Goal: Task Accomplishment & Management: Manage account settings

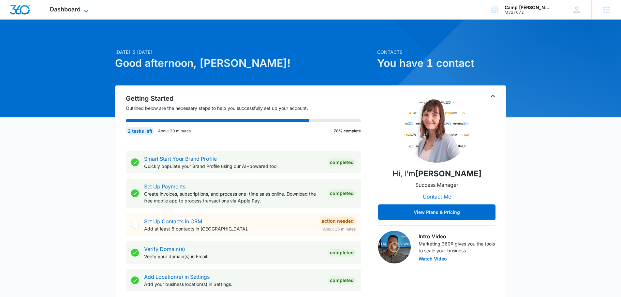
click at [77, 11] on span "Dashboard" at bounding box center [65, 9] width 31 height 7
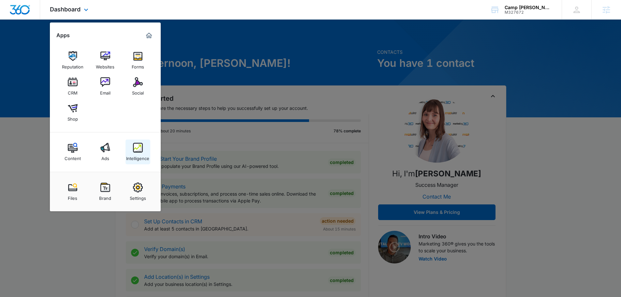
click at [139, 149] on img at bounding box center [138, 148] width 10 height 10
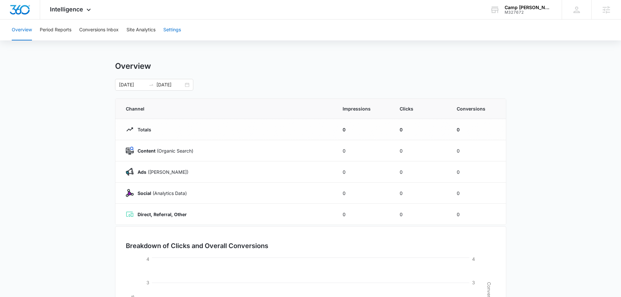
click at [175, 34] on button "Settings" at bounding box center [172, 30] width 18 height 21
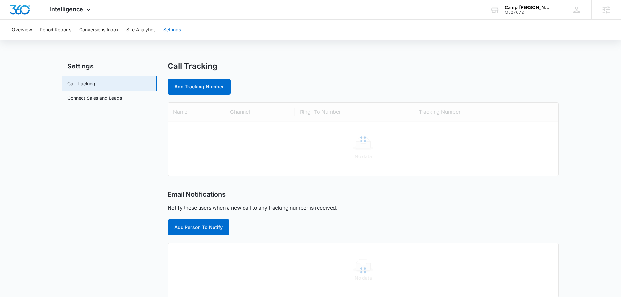
click at [95, 106] on nav "Settings Call Tracking Connect Sales and Leads" at bounding box center [109, 261] width 95 height 401
click at [114, 101] on link "Connect Sales and Leads" at bounding box center [95, 98] width 54 height 7
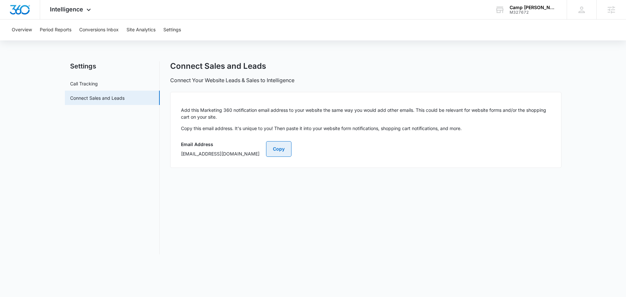
click at [292, 151] on button "Copy" at bounding box center [278, 149] width 25 height 16
click at [98, 83] on link "Call Tracking" at bounding box center [84, 83] width 28 height 7
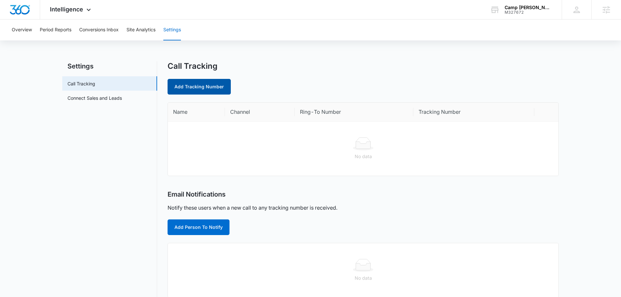
click at [207, 92] on link "Add Tracking Number" at bounding box center [199, 87] width 63 height 16
select select "by_area_code"
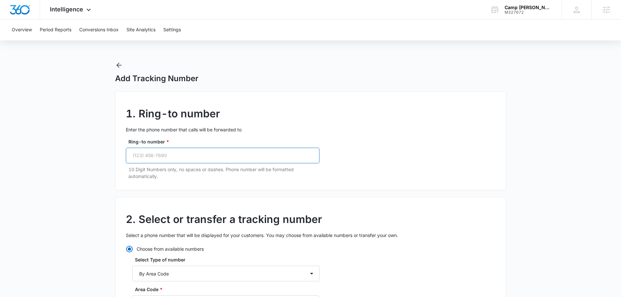
click at [144, 156] on input "Ring-to number *" at bounding box center [223, 156] width 194 height 16
paste input "(479) 331-4924"
type input "(479) 331-4924"
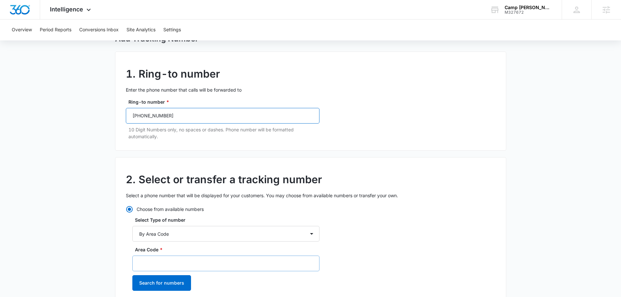
scroll to position [130, 0]
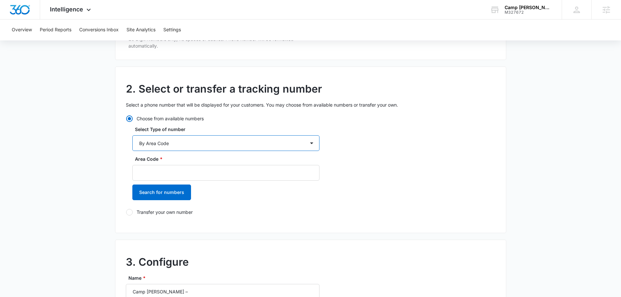
click at [185, 144] on select "By City & State By State Only By Zip Code By Area Code Toll Free Numbers" at bounding box center [225, 143] width 187 height 16
click at [278, 108] on p "Select a phone number that will be displayed for your customers. You may choose…" at bounding box center [311, 104] width 370 height 7
click at [160, 182] on div "Area Code * Search for numbers" at bounding box center [225, 180] width 187 height 49
click at [159, 175] on input "Area Code *" at bounding box center [225, 173] width 187 height 16
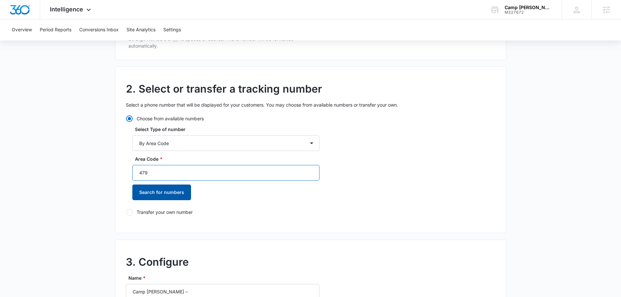
type input "479"
click at [159, 191] on button "Search for numbers" at bounding box center [161, 193] width 59 height 16
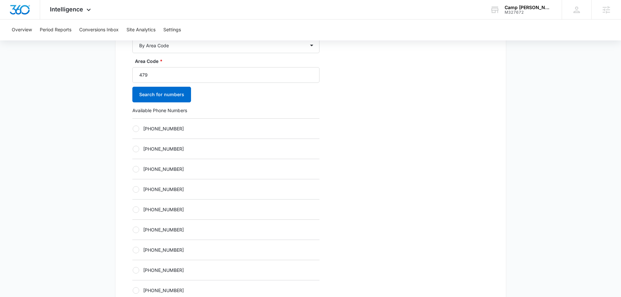
click at [175, 207] on label "[PHONE_NUMBER]" at bounding box center [225, 209] width 187 height 7
click at [133, 209] on input "[PHONE_NUMBER]" at bounding box center [132, 209] width 0 height 0
radio input "true"
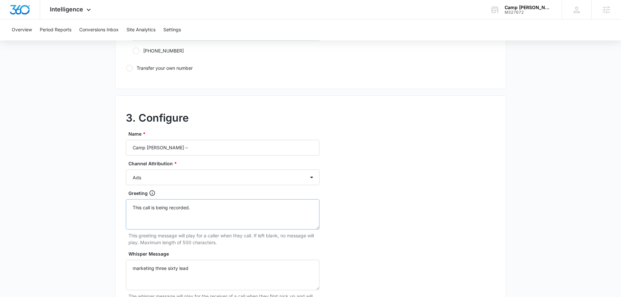
scroll to position [489, 0]
click at [198, 147] on input "Camp Caudle –" at bounding box center [223, 147] width 194 height 16
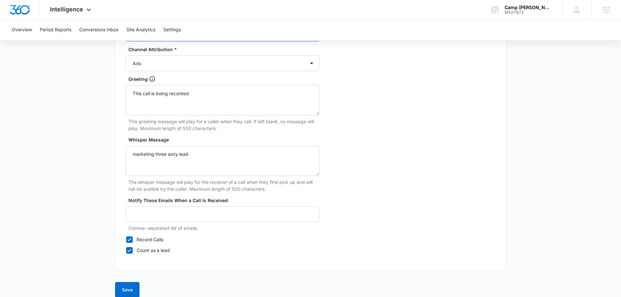
scroll to position [611, 0]
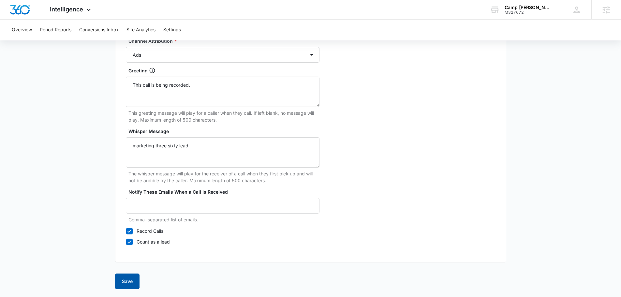
type input "Camp [PERSON_NAME] – ads"
click at [128, 285] on button "Save" at bounding box center [127, 282] width 24 height 16
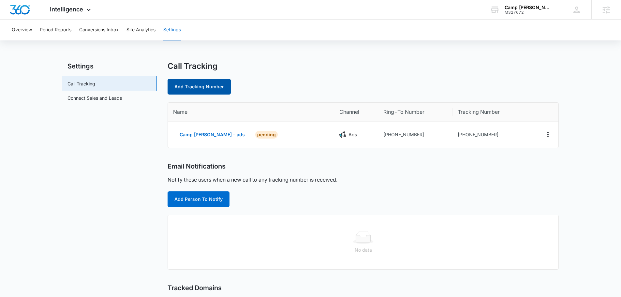
click at [190, 92] on link "Add Tracking Number" at bounding box center [199, 87] width 63 height 16
select select "by_area_code"
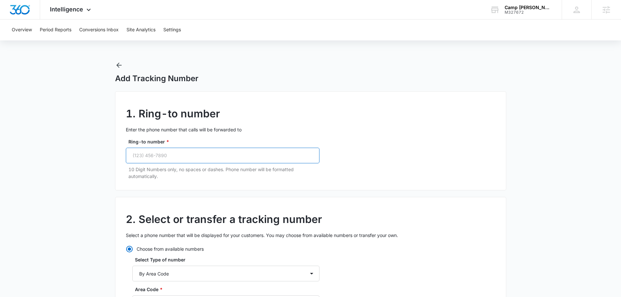
click at [176, 151] on input "Ring-to number *" at bounding box center [223, 156] width 194 height 16
paste input "(479) 331-4924"
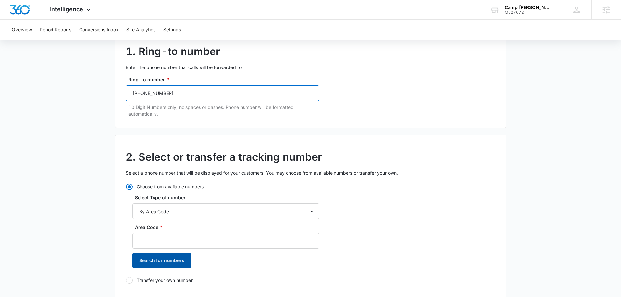
scroll to position [163, 0]
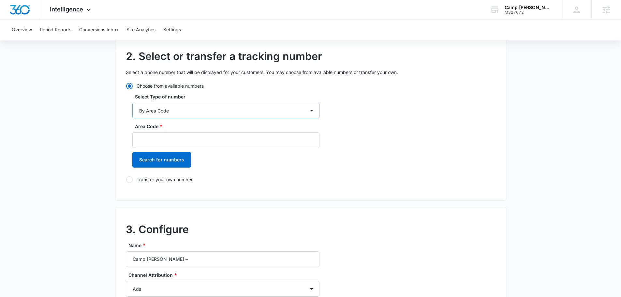
type input "(479) 331-4924"
click at [187, 112] on select "By City & State By State Only By Zip Code By Area Code Toll Free Numbers" at bounding box center [225, 111] width 187 height 16
click at [170, 143] on input "Area Code *" at bounding box center [225, 140] width 187 height 16
type input "479"
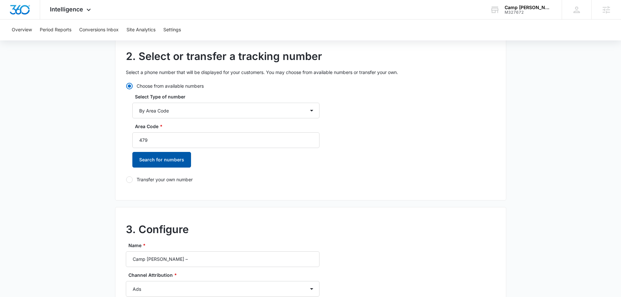
click at [154, 162] on button "Search for numbers" at bounding box center [161, 160] width 59 height 16
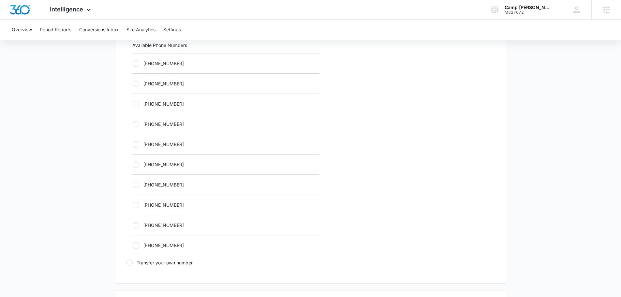
click at [170, 167] on label "[PHONE_NUMBER]" at bounding box center [225, 164] width 187 height 7
click at [133, 165] on input "[PHONE_NUMBER]" at bounding box center [132, 164] width 0 height 0
radio input "true"
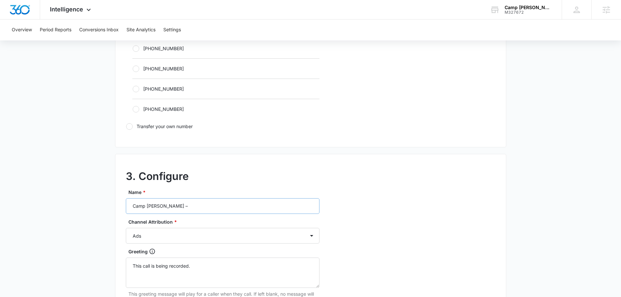
scroll to position [489, 0]
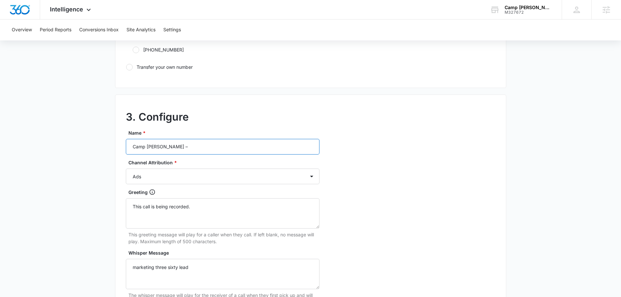
click at [194, 150] on input "Camp Caudle –" at bounding box center [223, 147] width 194 height 16
type input "Camp [PERSON_NAME] – content"
click at [168, 175] on select "Ads Local Service Ads Content Social Other" at bounding box center [223, 177] width 194 height 16
select select "CONTENT"
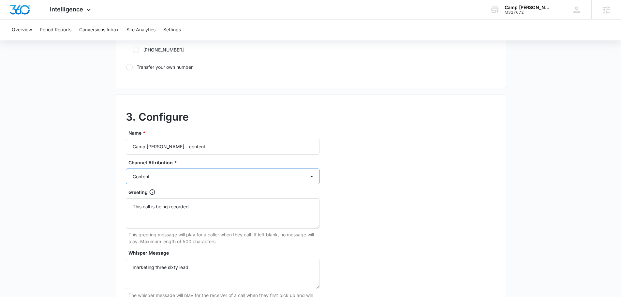
click at [126, 169] on select "Ads Local Service Ads Content Social Other" at bounding box center [223, 177] width 194 height 16
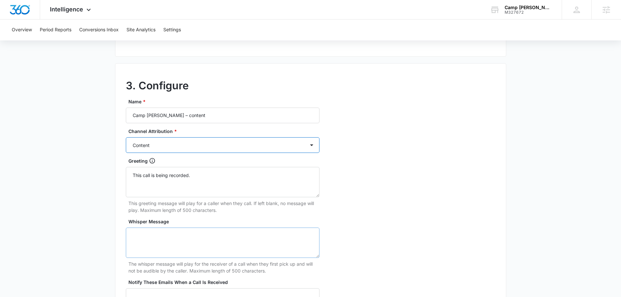
scroll to position [554, 0]
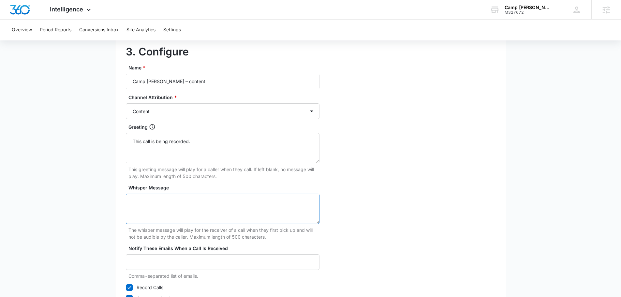
click at [220, 198] on textarea "Whisper Message" at bounding box center [223, 209] width 194 height 30
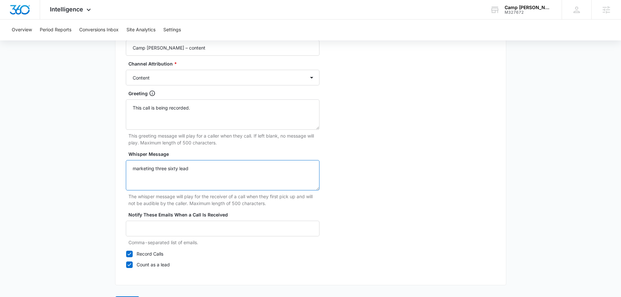
scroll to position [611, 0]
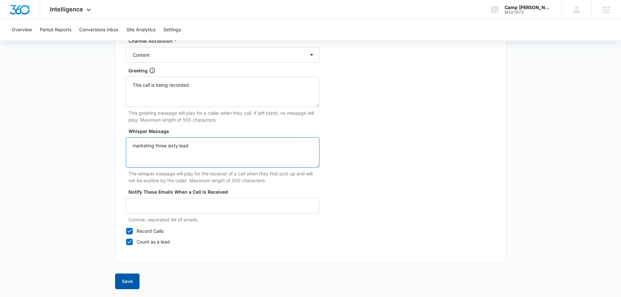
type textarea "marketing three sixty lead"
click at [123, 281] on button "Save" at bounding box center [127, 282] width 24 height 16
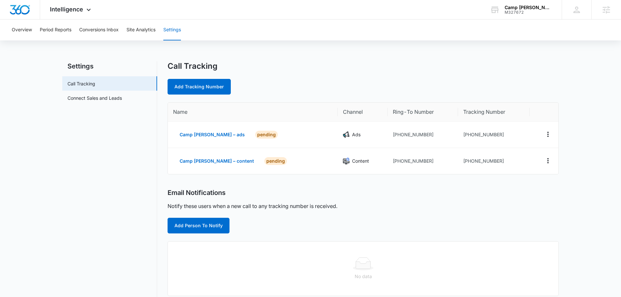
click at [213, 77] on div "Call Tracking Add Tracking Number" at bounding box center [363, 77] width 391 height 33
click at [212, 86] on link "Add Tracking Number" at bounding box center [199, 87] width 63 height 16
select select "by_area_code"
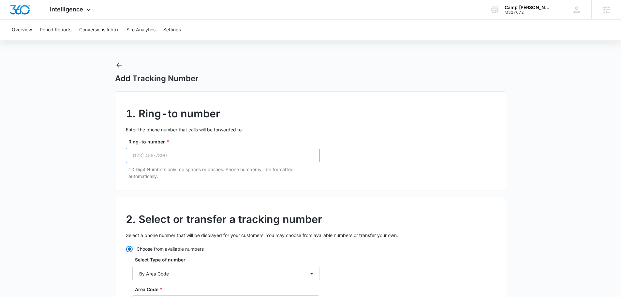
click at [188, 156] on input "Ring-to number *" at bounding box center [223, 156] width 194 height 16
paste input "(479) 331-4924"
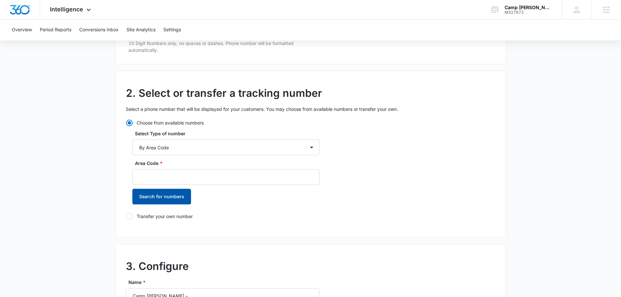
scroll to position [130, 0]
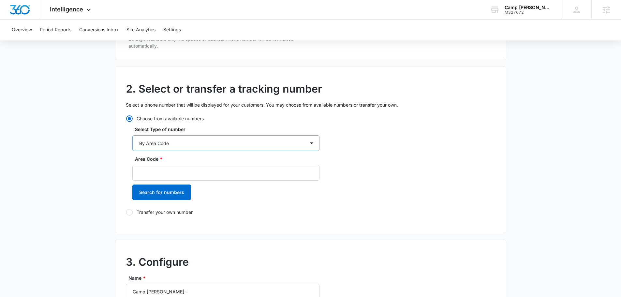
type input "(479) 331-4924"
click at [179, 146] on select "By City & State By State Only By Zip Code By Area Code Toll Free Numbers" at bounding box center [225, 143] width 187 height 16
click at [132, 135] on select "By City & State By State Only By Zip Code By Area Code Toll Free Numbers" at bounding box center [225, 143] width 187 height 16
drag, startPoint x: 176, startPoint y: 174, endPoint x: 178, endPoint y: 170, distance: 5.0
click at [176, 174] on input "Area Code *" at bounding box center [225, 173] width 187 height 16
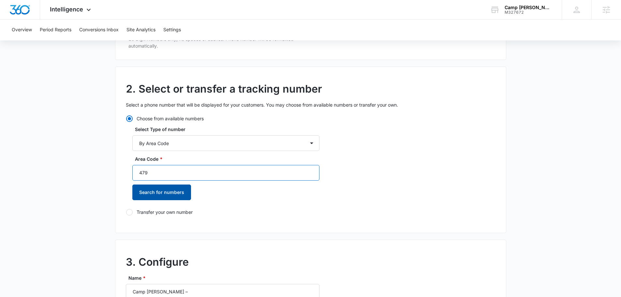
type input "479"
click at [154, 191] on button "Search for numbers" at bounding box center [161, 193] width 59 height 16
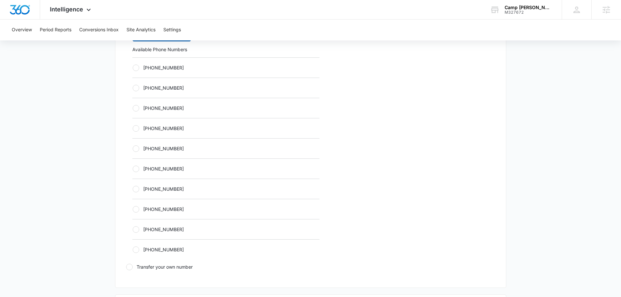
scroll to position [294, 0]
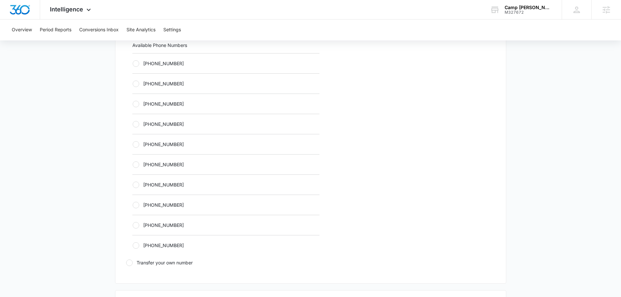
click at [179, 143] on label "[PHONE_NUMBER]" at bounding box center [225, 144] width 187 height 7
click at [133, 144] on input "[PHONE_NUMBER]" at bounding box center [132, 144] width 0 height 0
radio input "true"
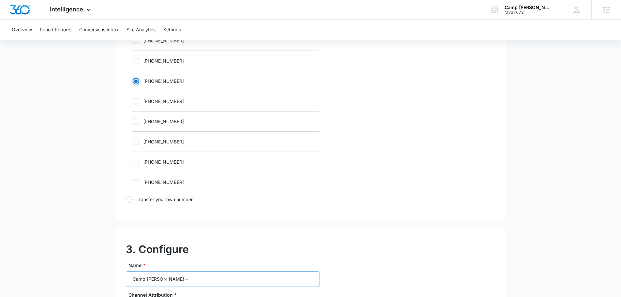
scroll to position [457, 0]
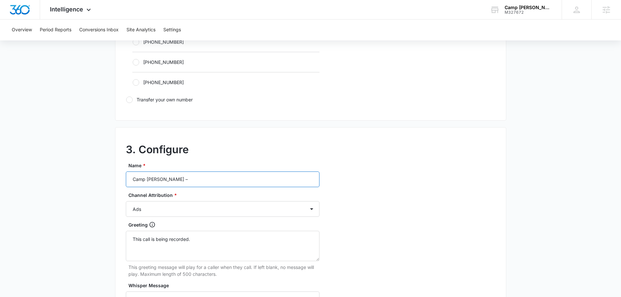
click at [192, 178] on input "Camp Caudle –" at bounding box center [223, 180] width 194 height 16
type input "Camp [PERSON_NAME] – social"
click at [174, 205] on select "Ads Local Service Ads Content Social Other" at bounding box center [223, 209] width 194 height 16
select select "SOCIAL"
click at [126, 201] on select "Ads Local Service Ads Content Social Other" at bounding box center [223, 209] width 194 height 16
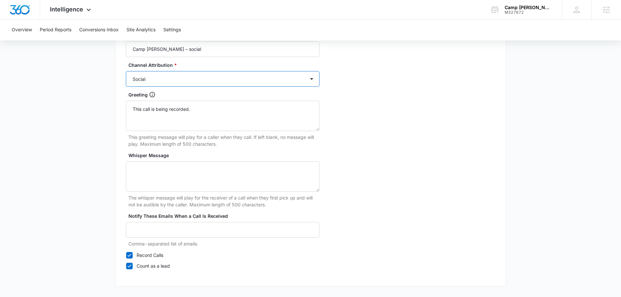
scroll to position [587, 0]
click at [177, 181] on textarea "Whisper Message" at bounding box center [223, 176] width 194 height 30
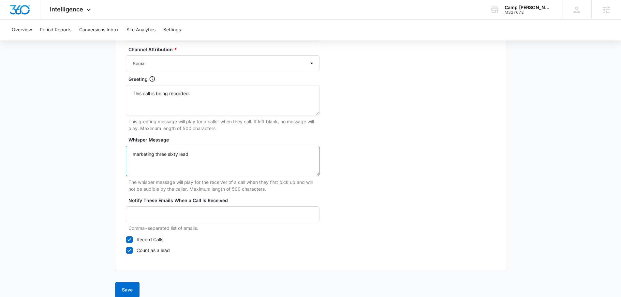
scroll to position [611, 0]
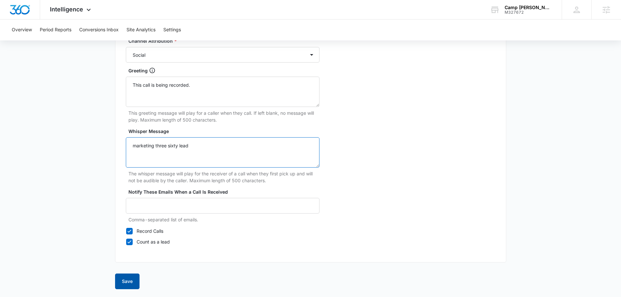
type textarea "marketing three sixty lead"
click at [129, 286] on button "Save" at bounding box center [127, 282] width 24 height 16
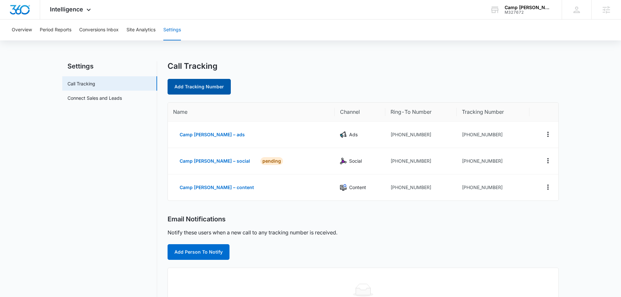
click at [218, 93] on link "Add Tracking Number" at bounding box center [199, 87] width 63 height 16
select select "by_area_code"
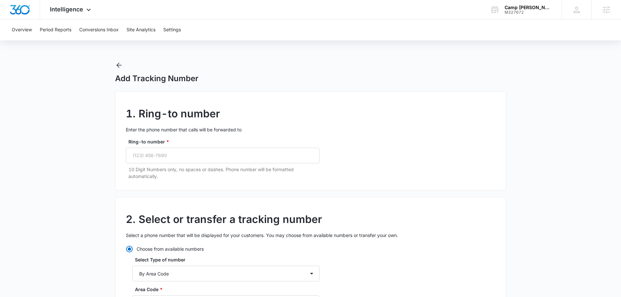
click at [200, 146] on div "Ring-to number * 10 Digit Numbers only, no spaces or dashes. Phone number will …" at bounding box center [223, 158] width 194 height 41
click at [198, 157] on input "Ring-to number *" at bounding box center [223, 156] width 194 height 16
paste input "(479) 331-4924"
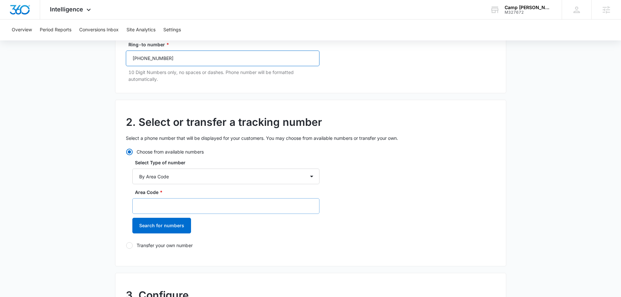
scroll to position [98, 0]
type input "(479) 331-4924"
click at [169, 205] on input "Area Code *" at bounding box center [225, 206] width 187 height 16
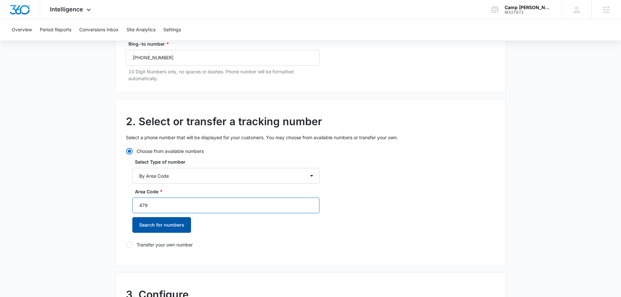
type input "479"
click at [164, 222] on button "Search for numbers" at bounding box center [161, 225] width 59 height 16
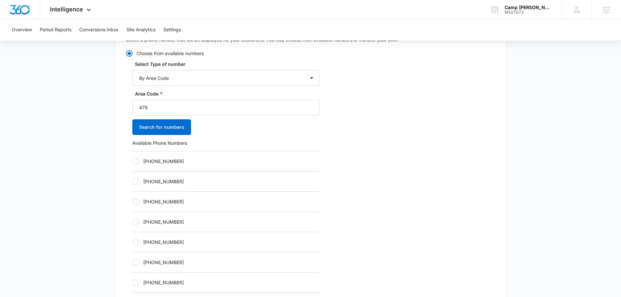
click at [210, 218] on div "+14792352205" at bounding box center [225, 222] width 187 height 20
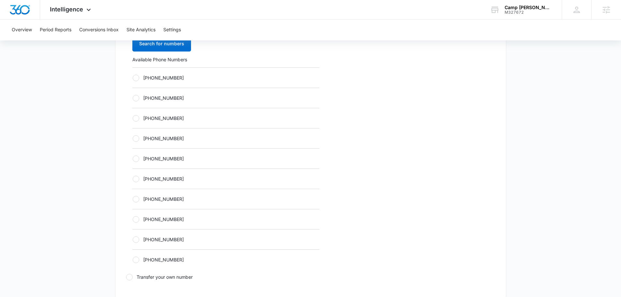
scroll to position [261, 0]
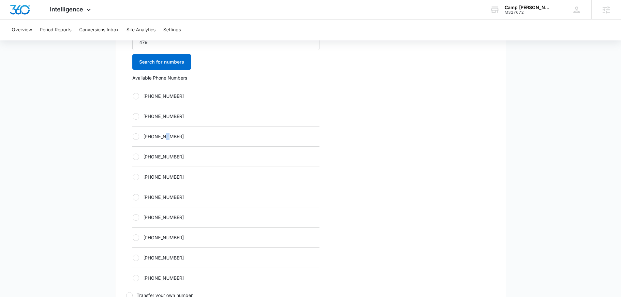
click at [168, 140] on div "[PHONE_NUMBER]" at bounding box center [225, 136] width 187 height 20
click at [135, 133] on div at bounding box center [136, 136] width 7 height 7
click at [133, 136] on input "[PHONE_NUMBER]" at bounding box center [132, 136] width 0 height 0
radio input "true"
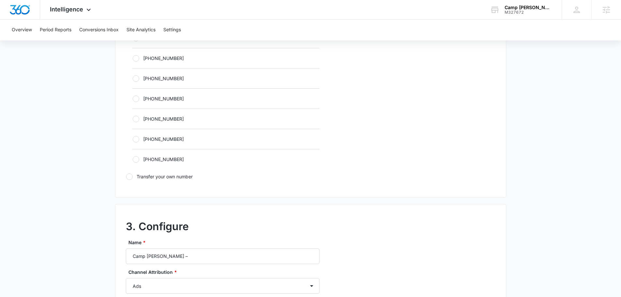
scroll to position [457, 0]
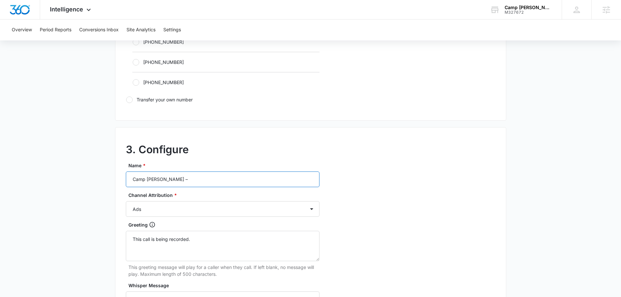
click at [175, 181] on input "Camp Caudle –" at bounding box center [223, 180] width 194 height 16
type input "Camp [PERSON_NAME] – other"
click at [167, 217] on select "Ads Local Service Ads Content Social Other" at bounding box center [223, 209] width 194 height 16
select select "OTHER"
click at [126, 201] on select "Ads Local Service Ads Content Social Other" at bounding box center [223, 209] width 194 height 16
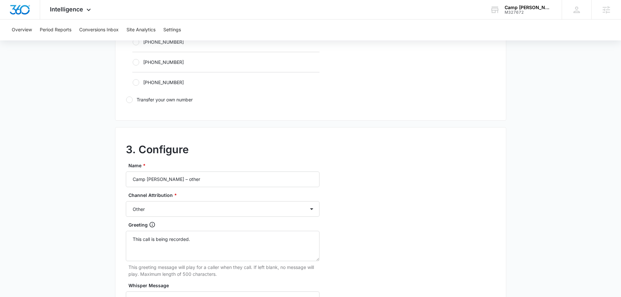
click at [167, 265] on p "This greeting message will play for a caller when they call. If left blank, no …" at bounding box center [224, 271] width 191 height 14
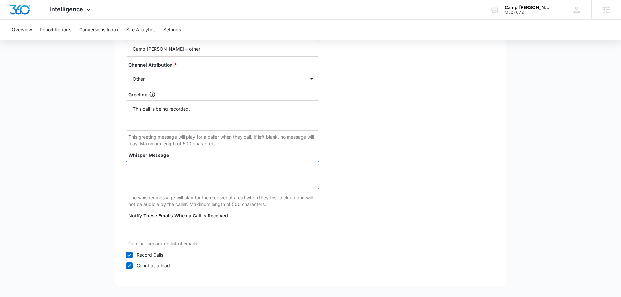
click at [167, 175] on textarea "Whisper Message" at bounding box center [223, 176] width 194 height 30
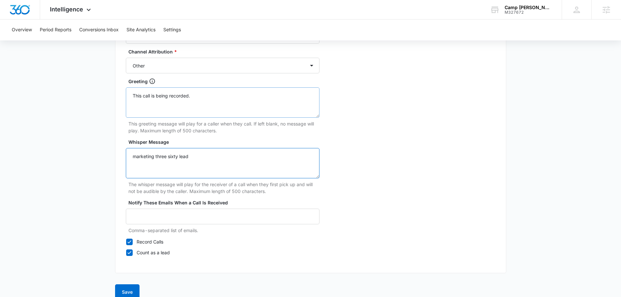
scroll to position [611, 0]
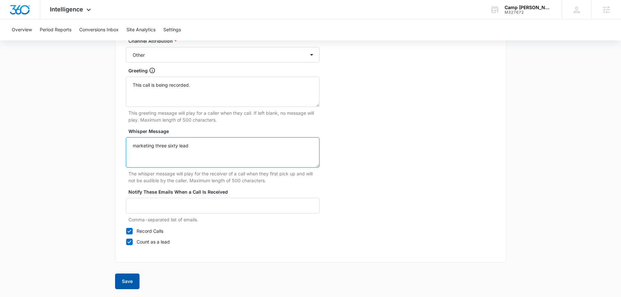
type textarea "marketing three sixty lead"
click at [122, 279] on button "Save" at bounding box center [127, 282] width 24 height 16
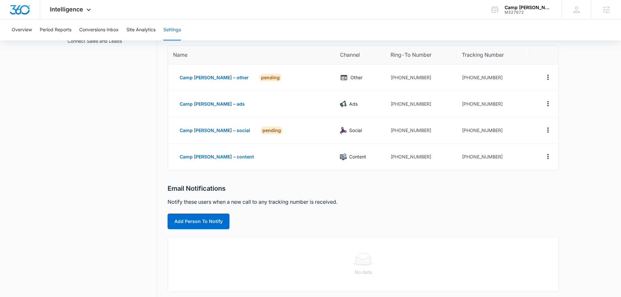
scroll to position [65, 0]
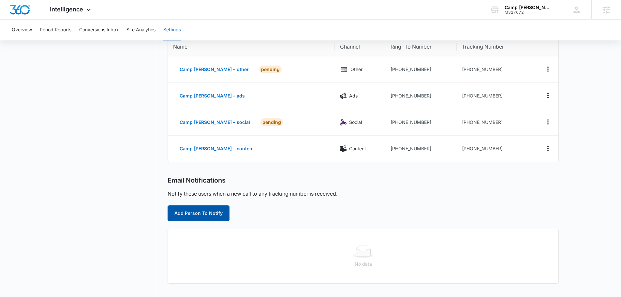
click at [211, 213] on button "Add Person To Notify" at bounding box center [199, 213] width 62 height 16
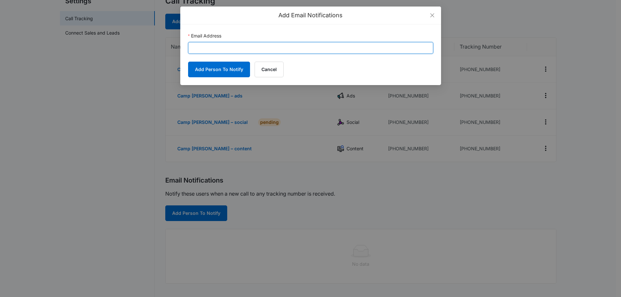
click at [239, 45] on input "Email Address" at bounding box center [310, 48] width 245 height 12
paste input "[PERSON_NAME][EMAIL_ADDRESS][PERSON_NAME][DOMAIN_NAME]"
type input "[PERSON_NAME][EMAIL_ADDRESS][PERSON_NAME][DOMAIN_NAME]"
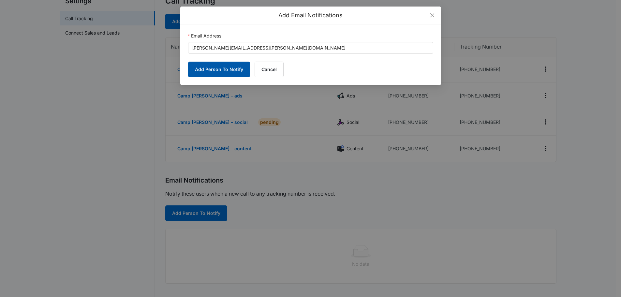
click at [205, 71] on button "Add Person To Notify" at bounding box center [219, 70] width 62 height 16
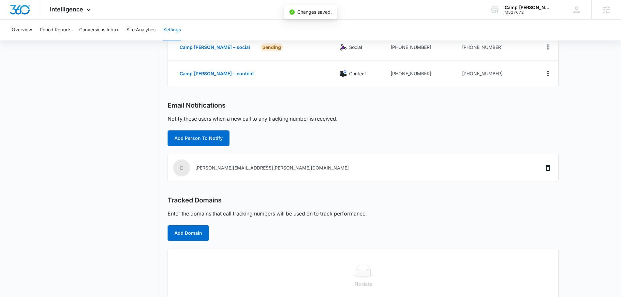
scroll to position [155, 0]
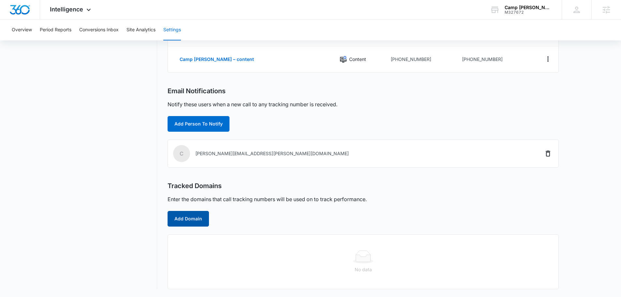
click at [197, 219] on button "Add Domain" at bounding box center [188, 219] width 41 height 16
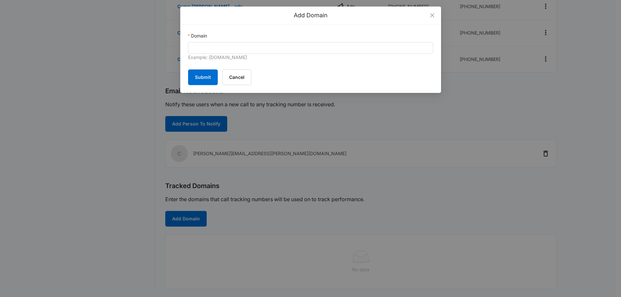
click at [292, 54] on div "Example: marketing360.com" at bounding box center [310, 58] width 245 height 8
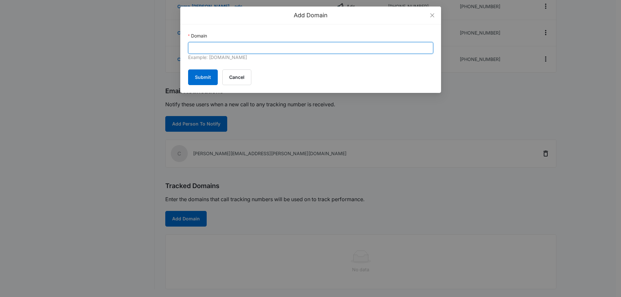
click at [295, 48] on input "Domain" at bounding box center [310, 48] width 245 height 12
paste input "https://www.campcaudle.org/"
drag, startPoint x: 220, startPoint y: 47, endPoint x: 77, endPoint y: 63, distance: 143.8
click at [77, 63] on div "Add Domain Domain https://www.campcaudle.org/ Example: marketing360.com Submit …" at bounding box center [310, 148] width 621 height 297
click at [254, 45] on input "campcaudle.org/" at bounding box center [310, 48] width 245 height 12
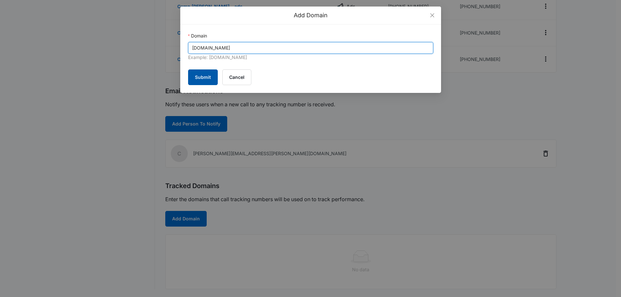
type input "[DOMAIN_NAME]"
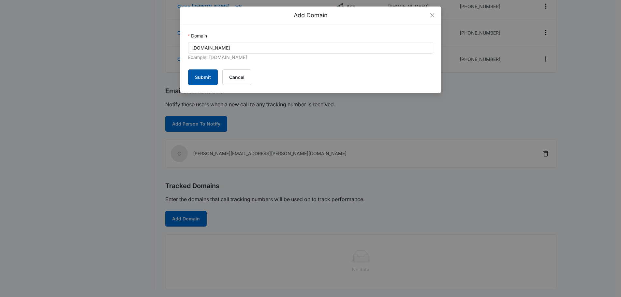
click at [209, 75] on button "Submit" at bounding box center [203, 77] width 30 height 16
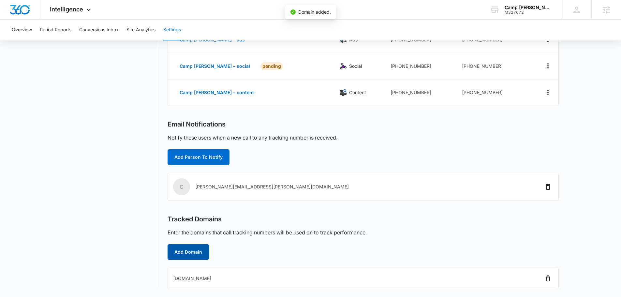
scroll to position [121, 0]
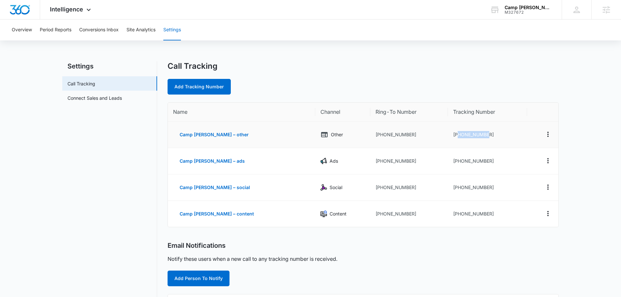
drag, startPoint x: 480, startPoint y: 135, endPoint x: 448, endPoint y: 138, distance: 33.1
click at [448, 138] on td "[PHONE_NUMBER]" at bounding box center [487, 135] width 79 height 26
copy td "4792149535"
click at [480, 162] on td "[PHONE_NUMBER]" at bounding box center [487, 161] width 79 height 26
drag, startPoint x: 480, startPoint y: 161, endPoint x: 448, endPoint y: 162, distance: 31.7
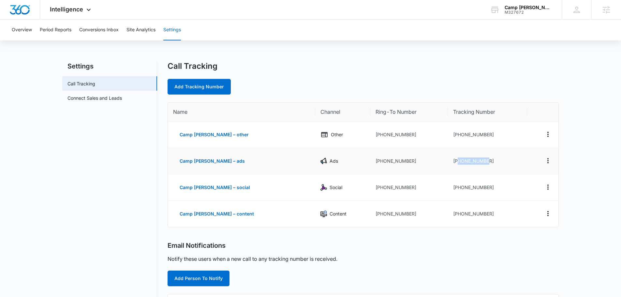
click at [448, 162] on td "[PHONE_NUMBER]" at bounding box center [487, 161] width 79 height 26
copy td "4792354356"
drag, startPoint x: 486, startPoint y: 191, endPoint x: 449, endPoint y: 190, distance: 37.2
click at [449, 190] on td "[PHONE_NUMBER]" at bounding box center [487, 188] width 79 height 26
copy td "4792354374"
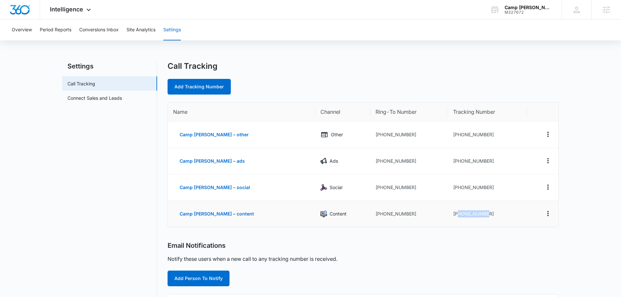
drag, startPoint x: 485, startPoint y: 215, endPoint x: 448, endPoint y: 218, distance: 37.3
click at [448, 218] on td "[PHONE_NUMBER]" at bounding box center [487, 214] width 79 height 26
copy td "4792354385"
click at [515, 223] on td "[PHONE_NUMBER]" at bounding box center [487, 214] width 79 height 26
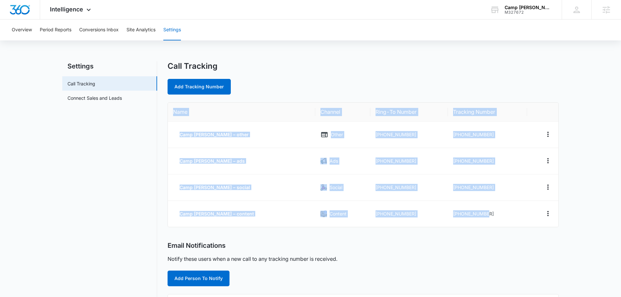
drag, startPoint x: 496, startPoint y: 220, endPoint x: 169, endPoint y: 117, distance: 342.5
click at [169, 117] on table "Name Channel Ring-To Number Tracking Number Camp [PERSON_NAME] – other Other [P…" at bounding box center [363, 165] width 391 height 124
copy table "Name Channel Ring-To Number Tracking Number Camp [PERSON_NAME] – other Other [P…"
